Goal: Task Accomplishment & Management: Manage account settings

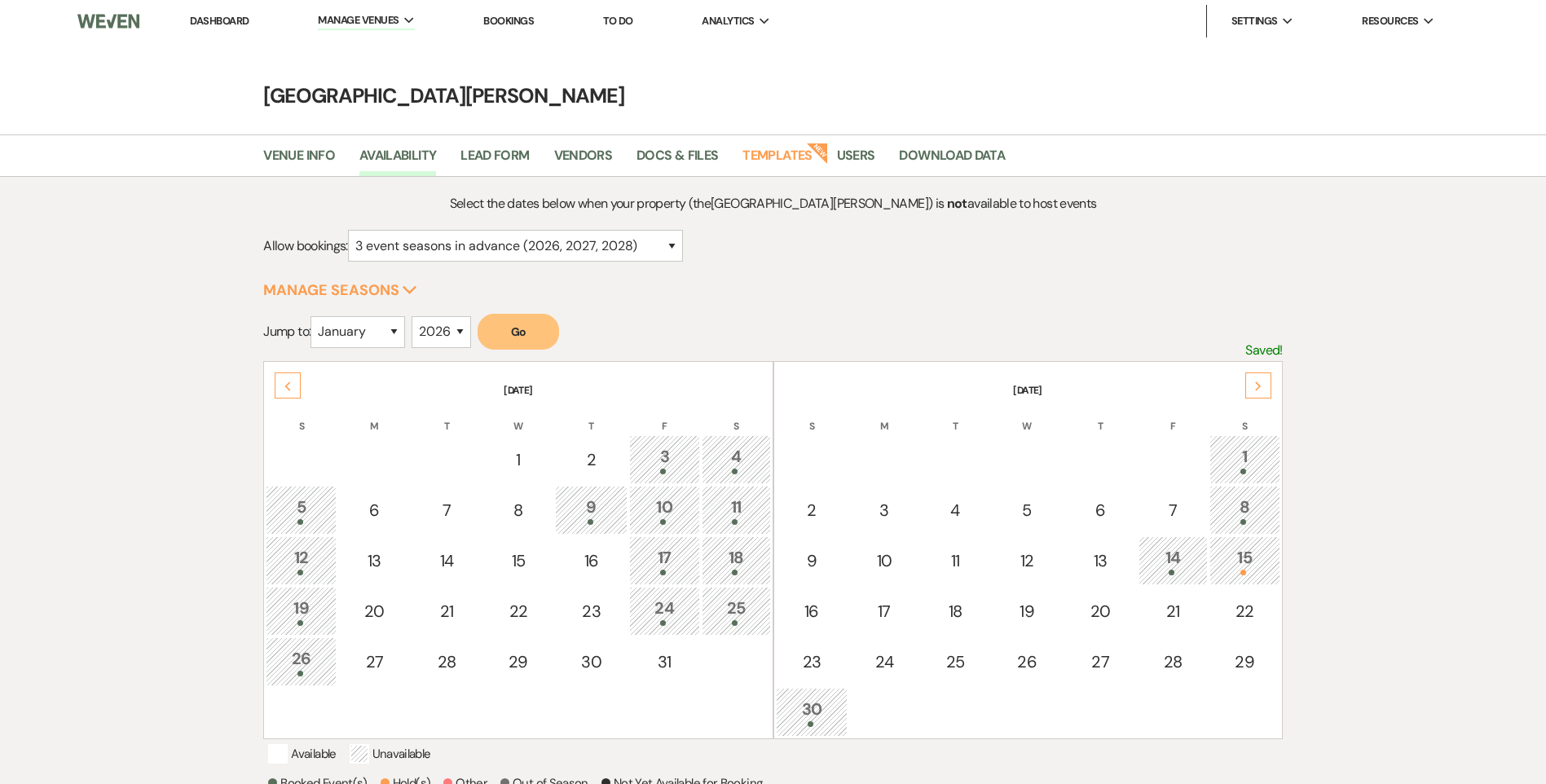
select select "3"
select select "2026"
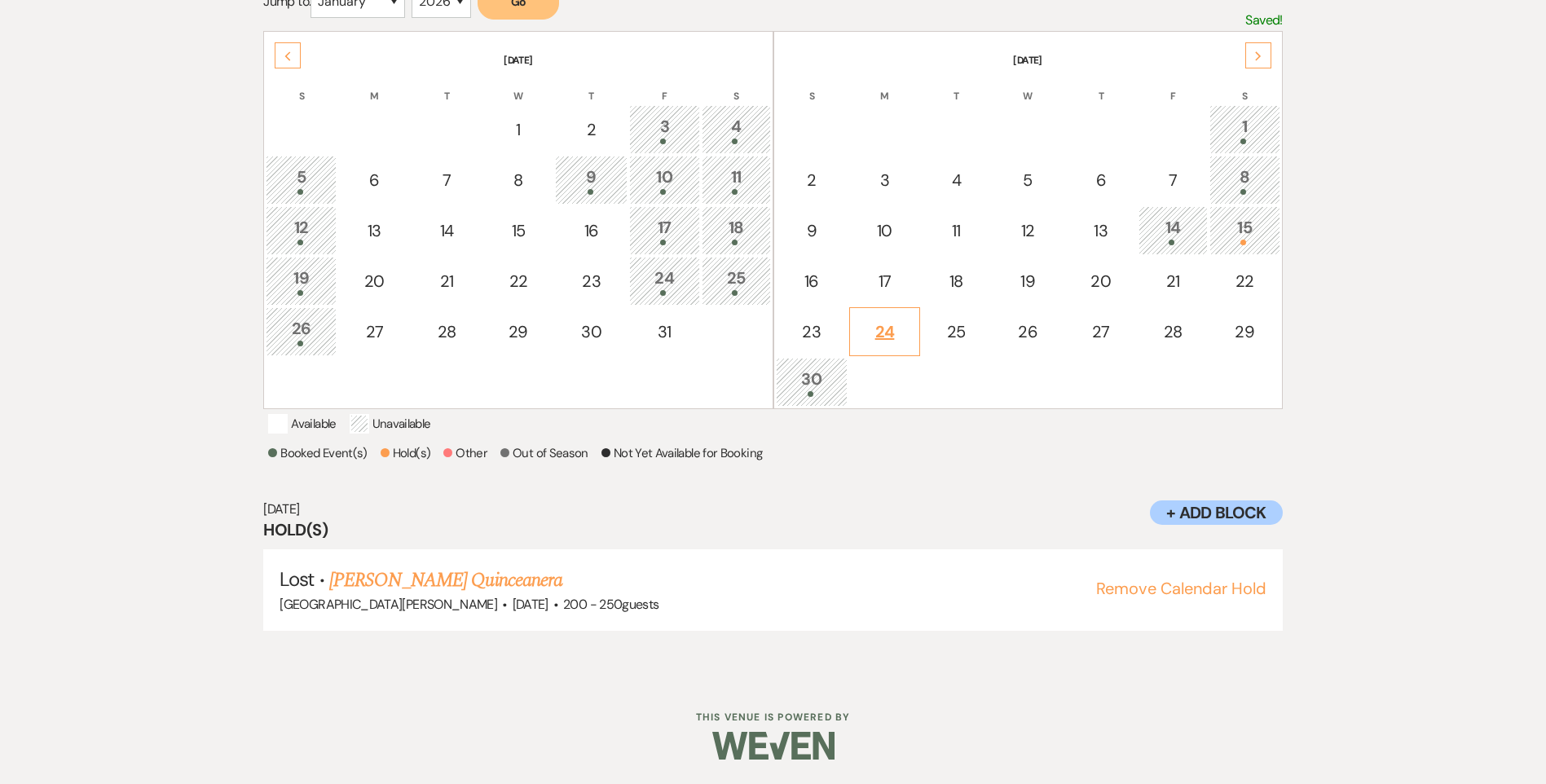
click at [886, 319] on div "24" at bounding box center [884, 331] width 53 height 25
select select "other"
select select "false"
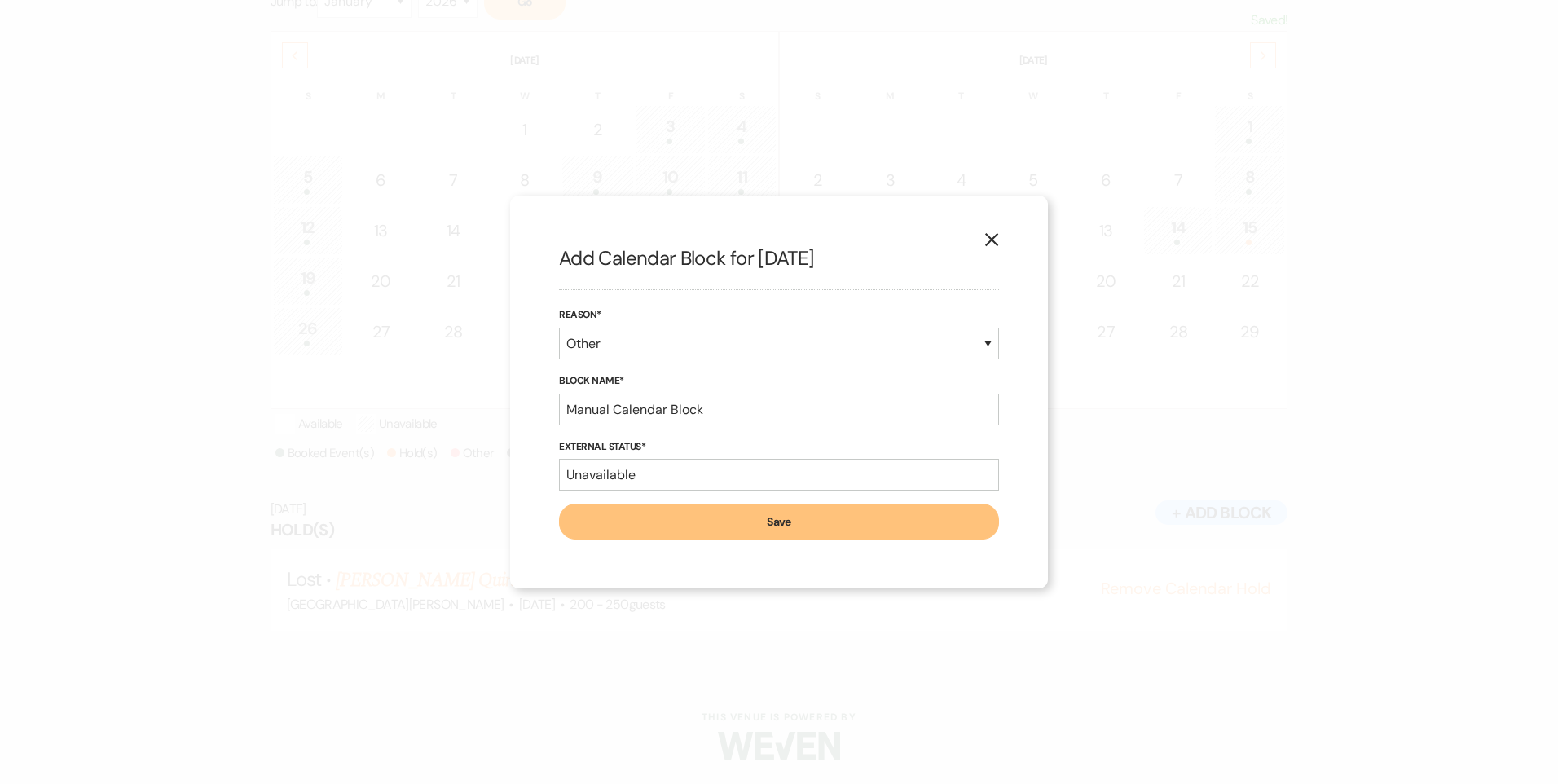
click at [985, 235] on icon "X" at bounding box center [991, 239] width 15 height 15
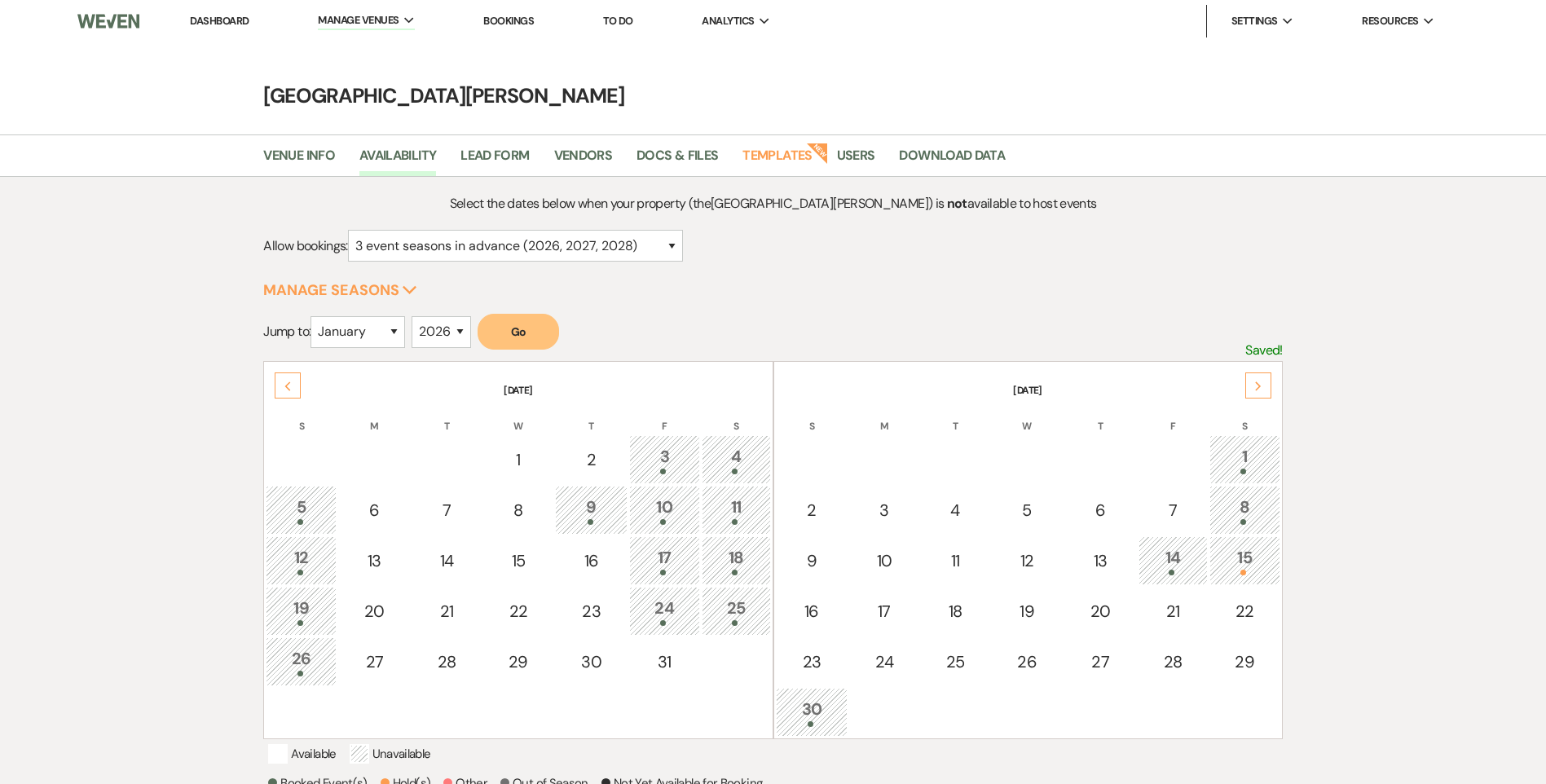
click at [233, 19] on link "Dashboard" at bounding box center [218, 21] width 59 height 14
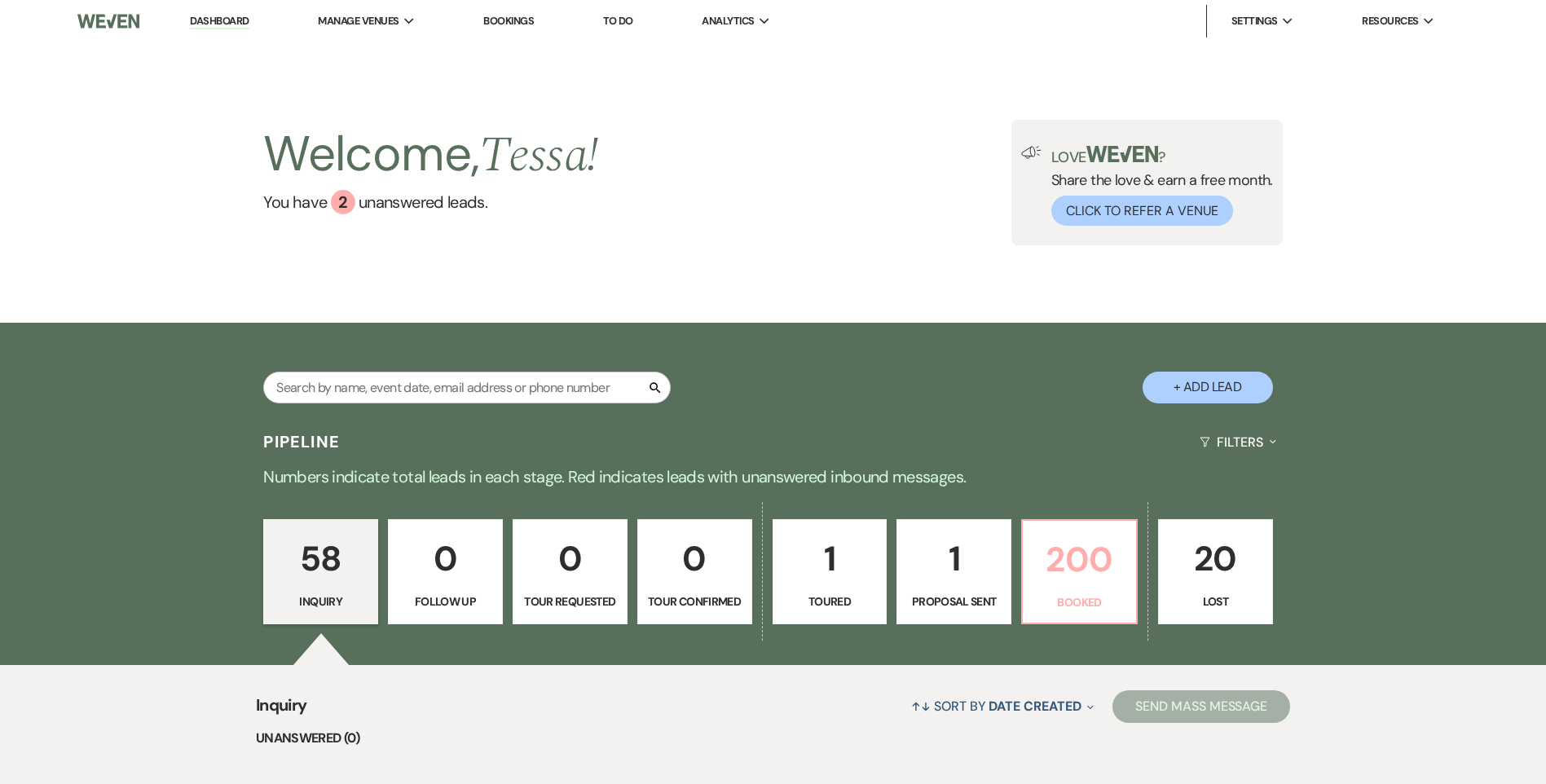
click at [1060, 599] on p "Booked" at bounding box center [1079, 602] width 94 height 18
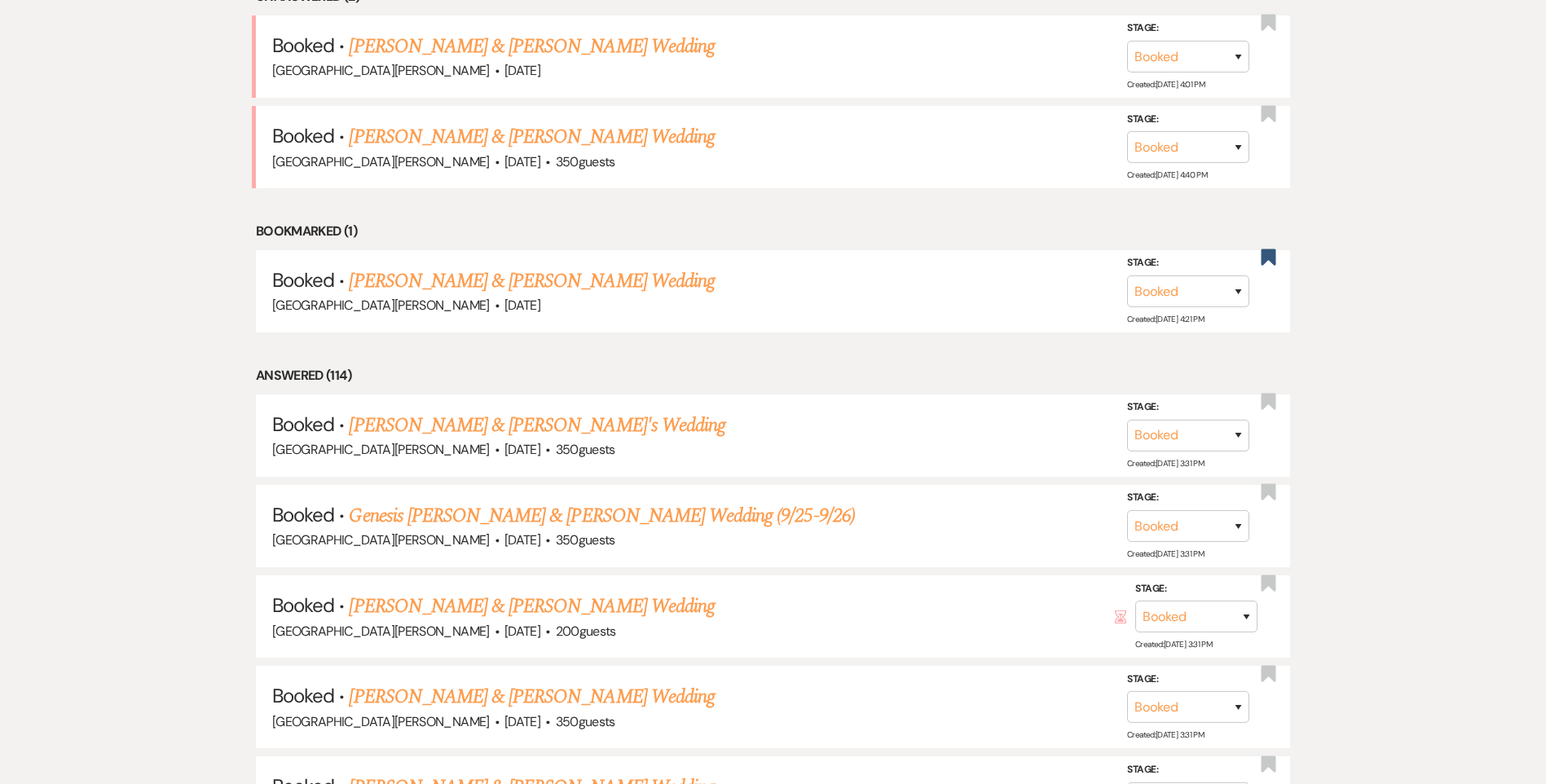
scroll to position [816, 0]
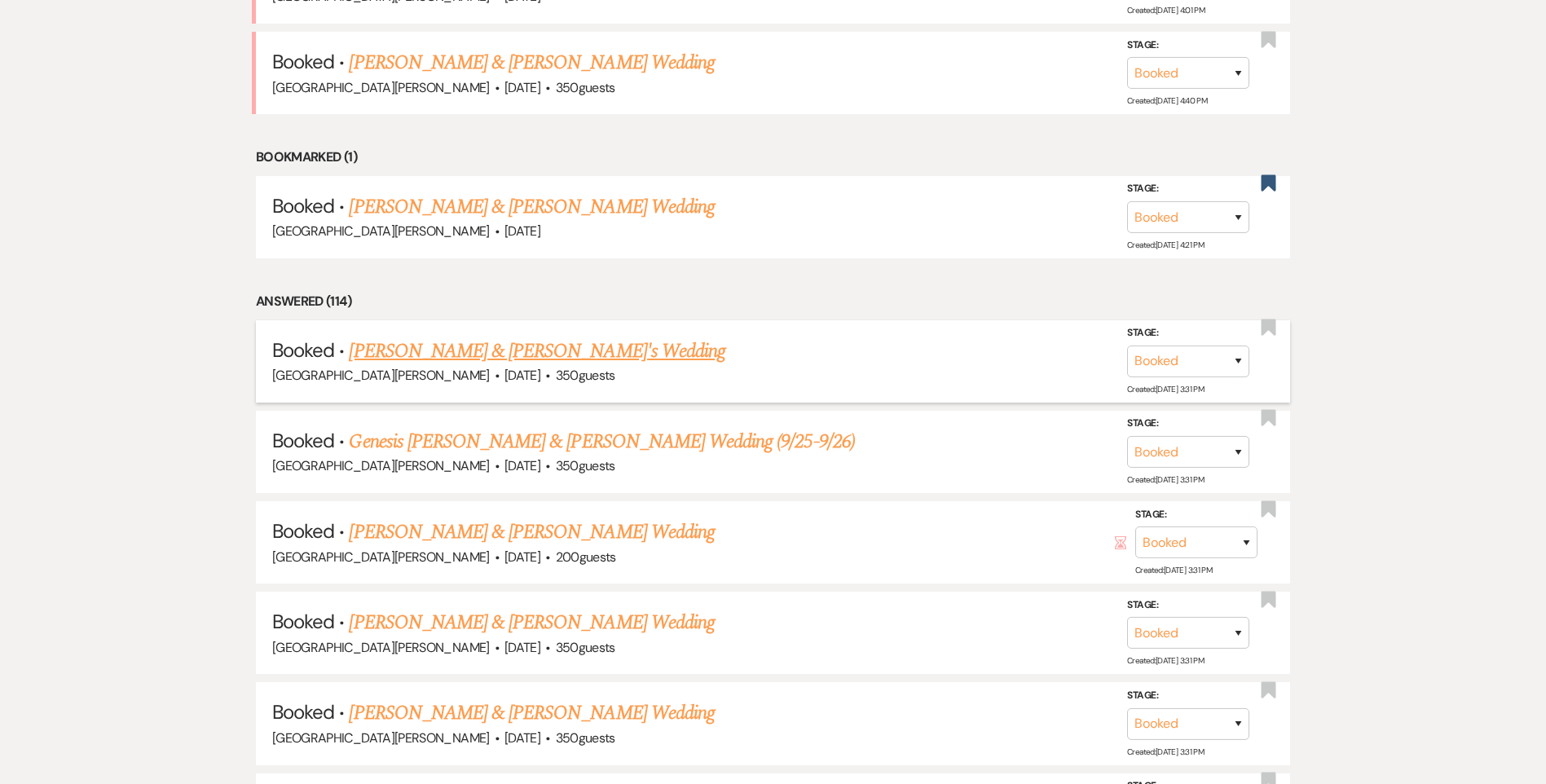
click at [448, 345] on link "[PERSON_NAME] & [PERSON_NAME]'s Wedding" at bounding box center [537, 351] width 376 height 29
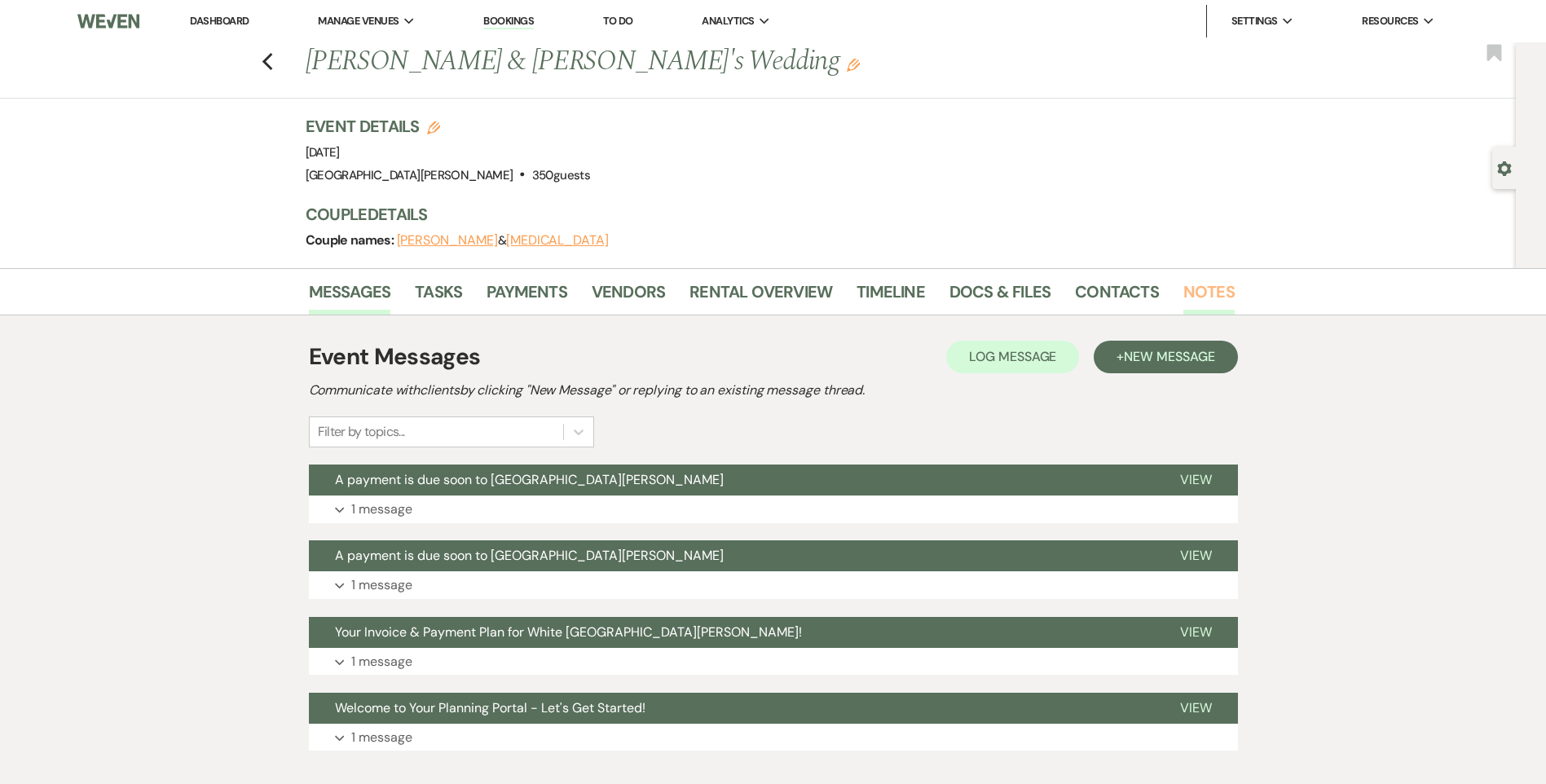
click at [1209, 307] on link "Notes" at bounding box center [1209, 296] width 52 height 36
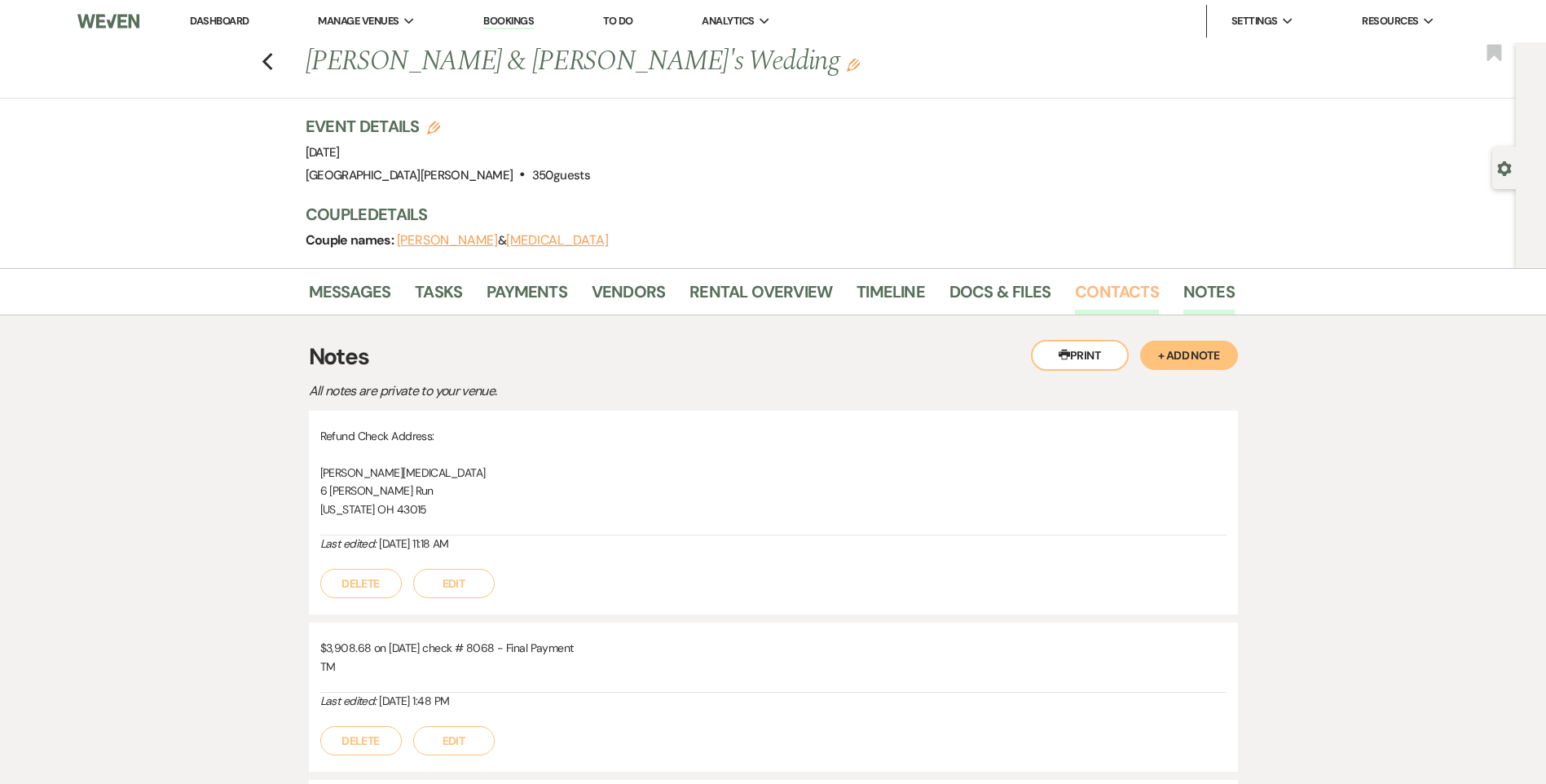
click at [1140, 291] on link "Contacts" at bounding box center [1117, 296] width 84 height 36
